Goal: Task Accomplishment & Management: Use online tool/utility

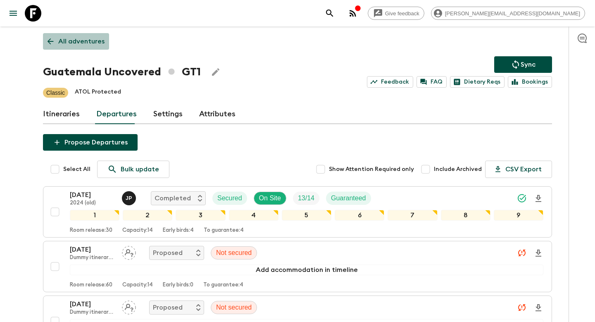
click at [96, 41] on p "All adventures" at bounding box center [81, 41] width 46 height 10
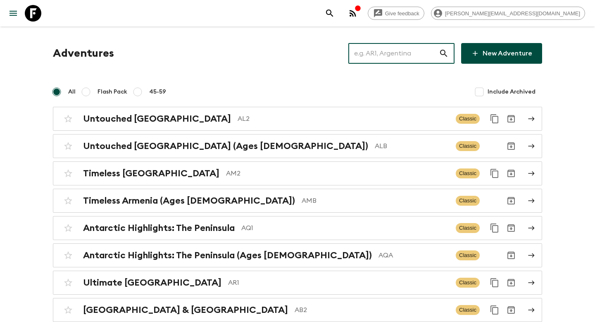
click at [385, 55] on input "text" at bounding box center [394, 53] width 91 height 23
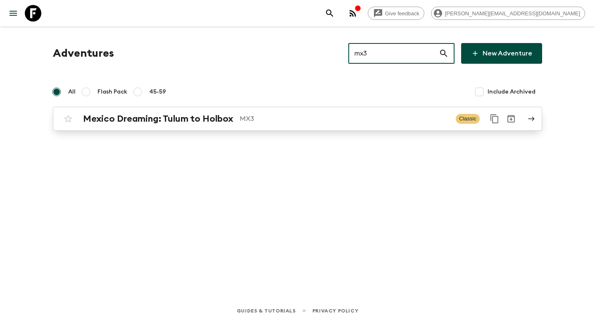
type input "mx3"
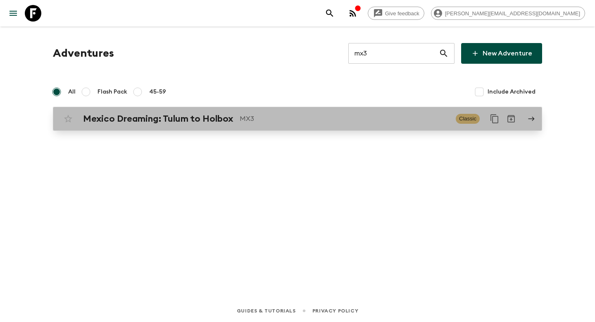
click at [290, 124] on div "Mexico Dreaming: Tulum to Holbox MX3 Classic" at bounding box center [281, 118] width 443 height 17
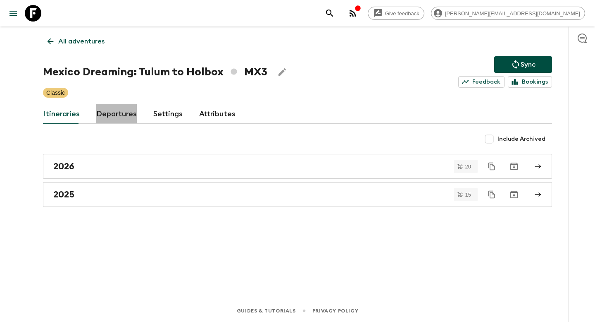
click at [116, 120] on link "Departures" at bounding box center [116, 114] width 41 height 20
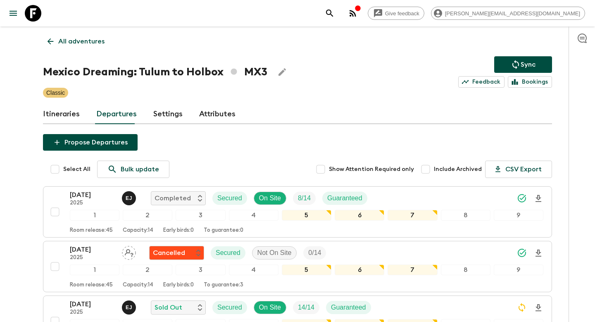
scroll to position [798, 0]
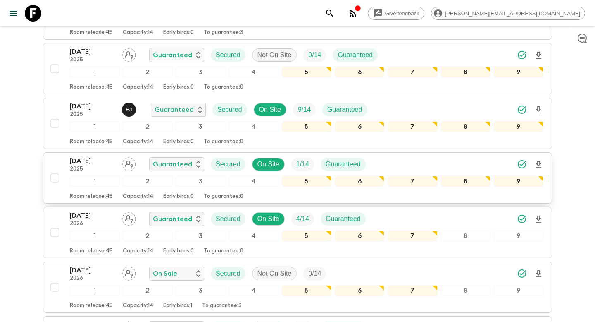
click at [390, 164] on div "[DATE] 2025 Guaranteed Secured On Site 1 / 14 Guaranteed" at bounding box center [307, 164] width 474 height 17
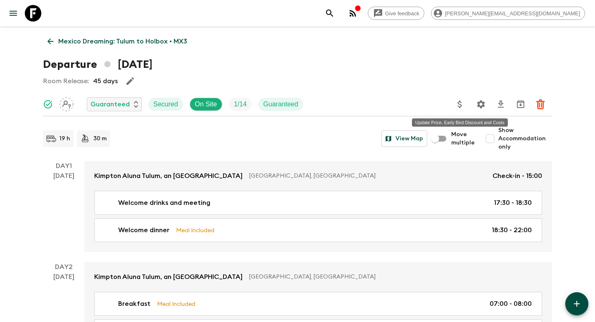
click at [464, 104] on icon "Update Price, Early Bird Discount and Costs" at bounding box center [460, 104] width 10 height 10
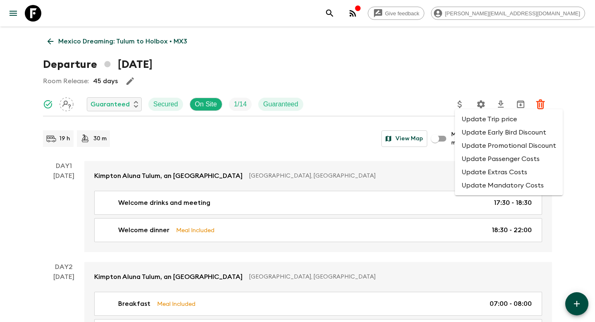
click at [475, 145] on li "Update Promotional Discount" at bounding box center [509, 145] width 108 height 13
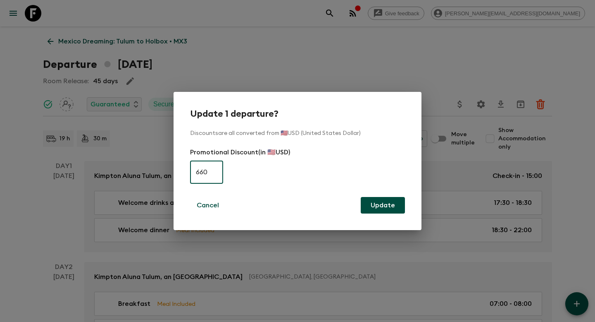
click at [211, 172] on input "660" at bounding box center [206, 171] width 33 height 23
type input "439"
click at [390, 206] on button "Update" at bounding box center [383, 205] width 44 height 17
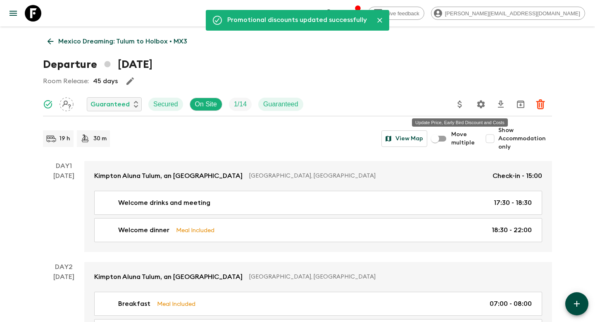
click at [461, 105] on icon "Update Price, Early Bird Discount and Costs" at bounding box center [460, 104] width 10 height 10
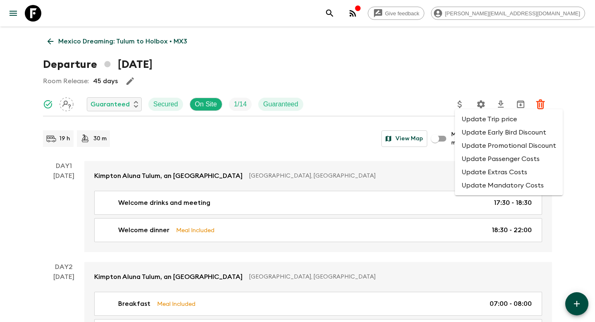
click at [478, 143] on li "Update Promotional Discount" at bounding box center [509, 145] width 108 height 13
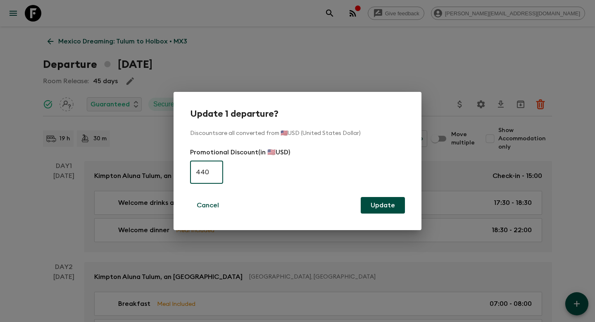
type input "440"
click at [377, 208] on button "Update" at bounding box center [383, 205] width 44 height 17
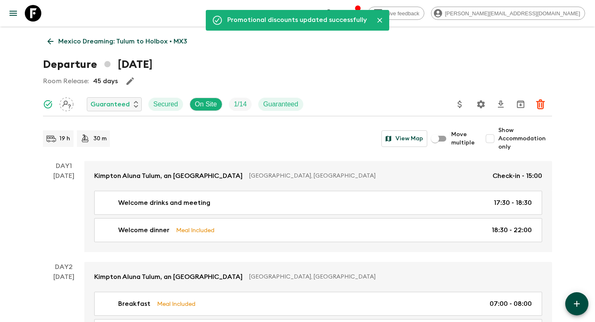
click at [87, 42] on p "Mexico Dreaming: Tulum to Holbox • MX3" at bounding box center [122, 41] width 129 height 10
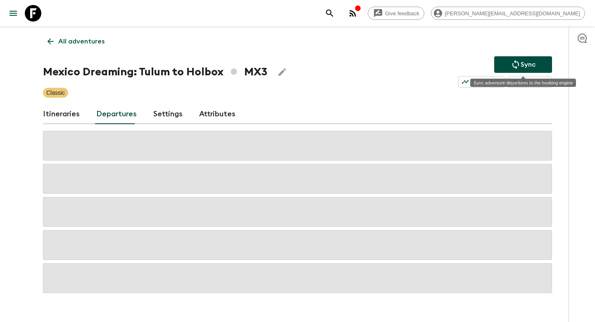
click at [528, 65] on p "Sync" at bounding box center [528, 65] width 15 height 10
